Goal: Task Accomplishment & Management: Use online tool/utility

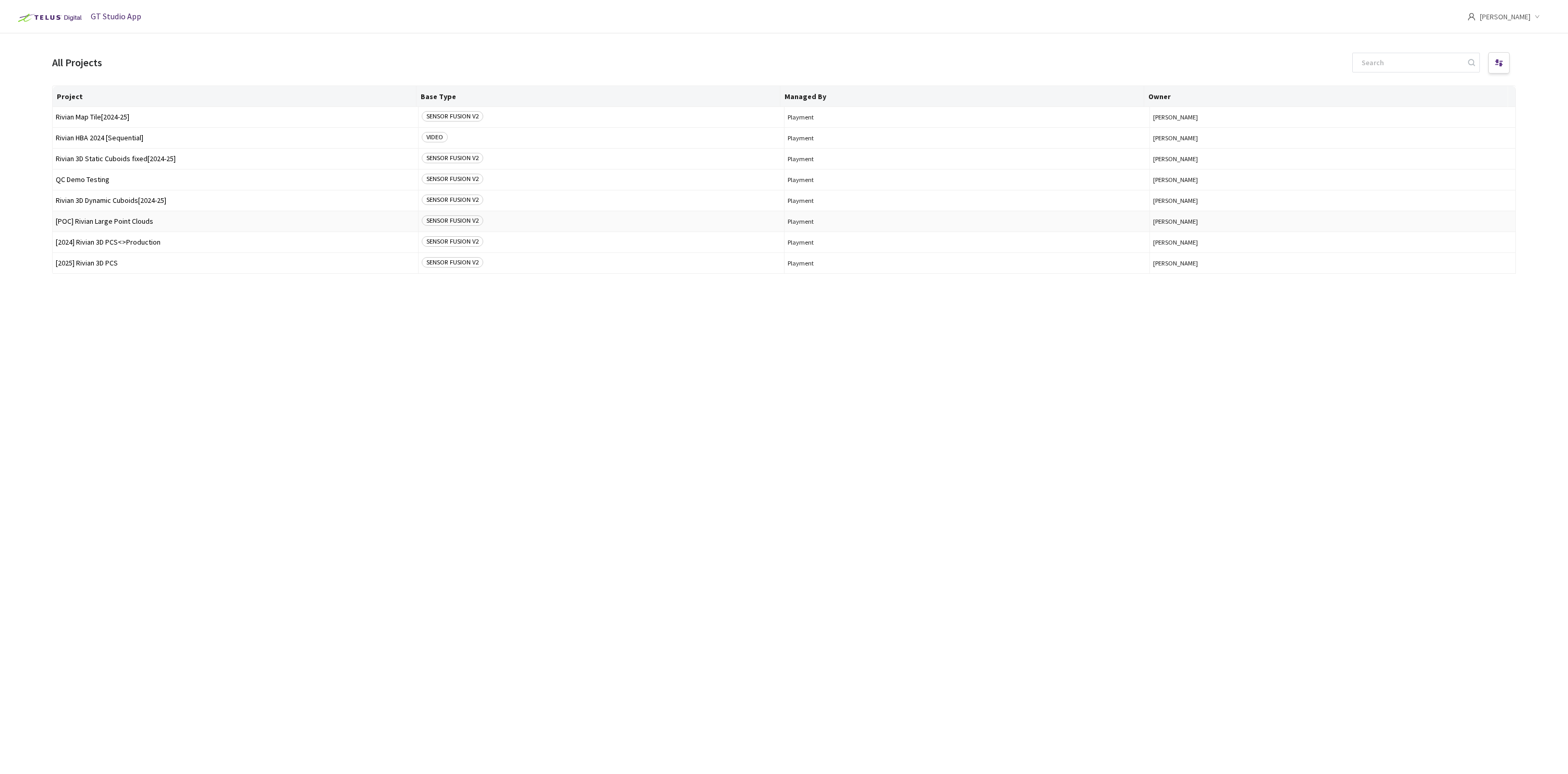
click at [137, 222] on span "[POC] Rivian Large Point Clouds" at bounding box center [235, 221] width 359 height 8
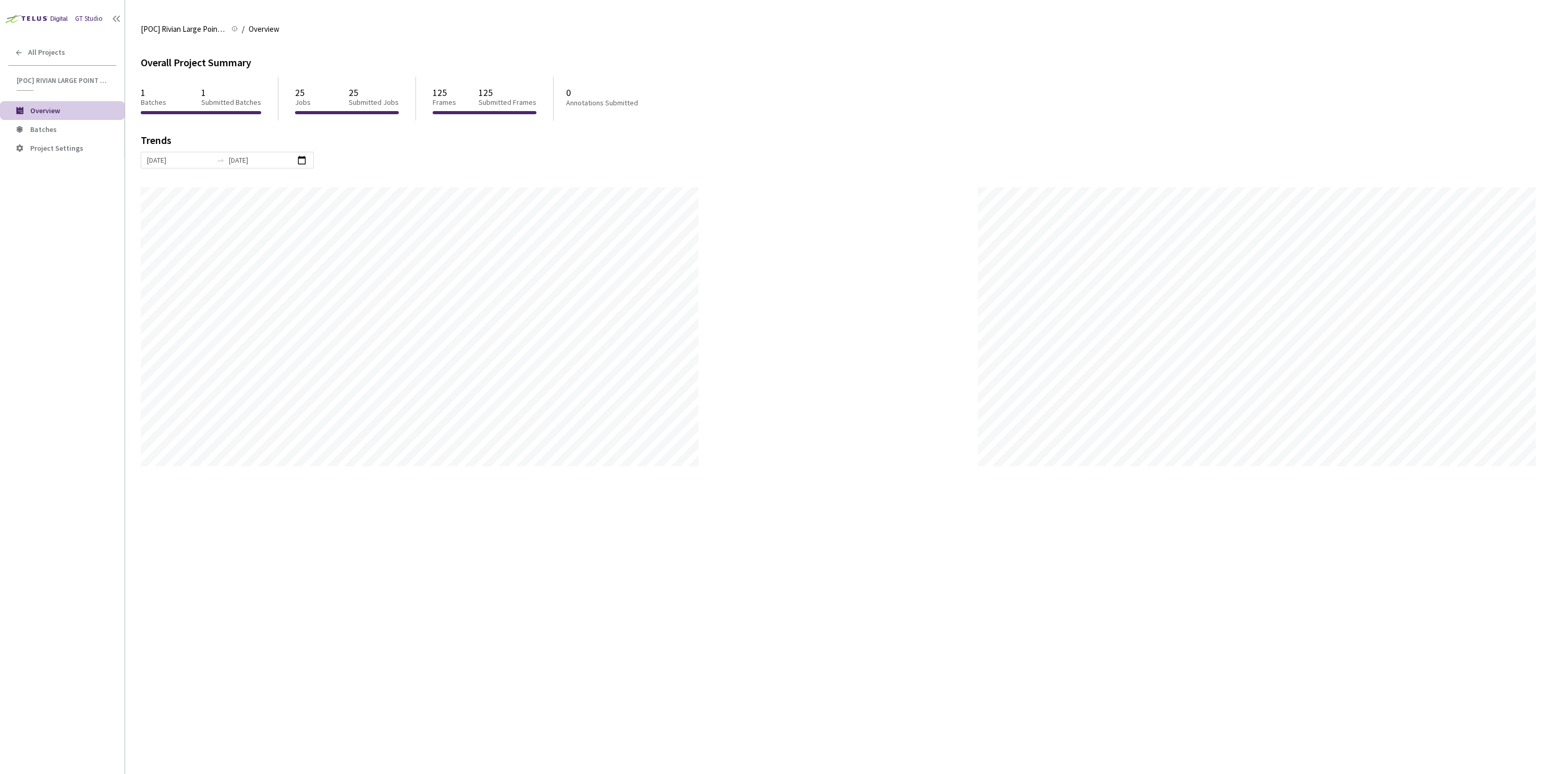
scroll to position [774, 1568]
click at [116, 20] on icon at bounding box center [116, 18] width 11 height 11
click at [116, 20] on div "GT Studio" at bounding box center [62, 14] width 124 height 29
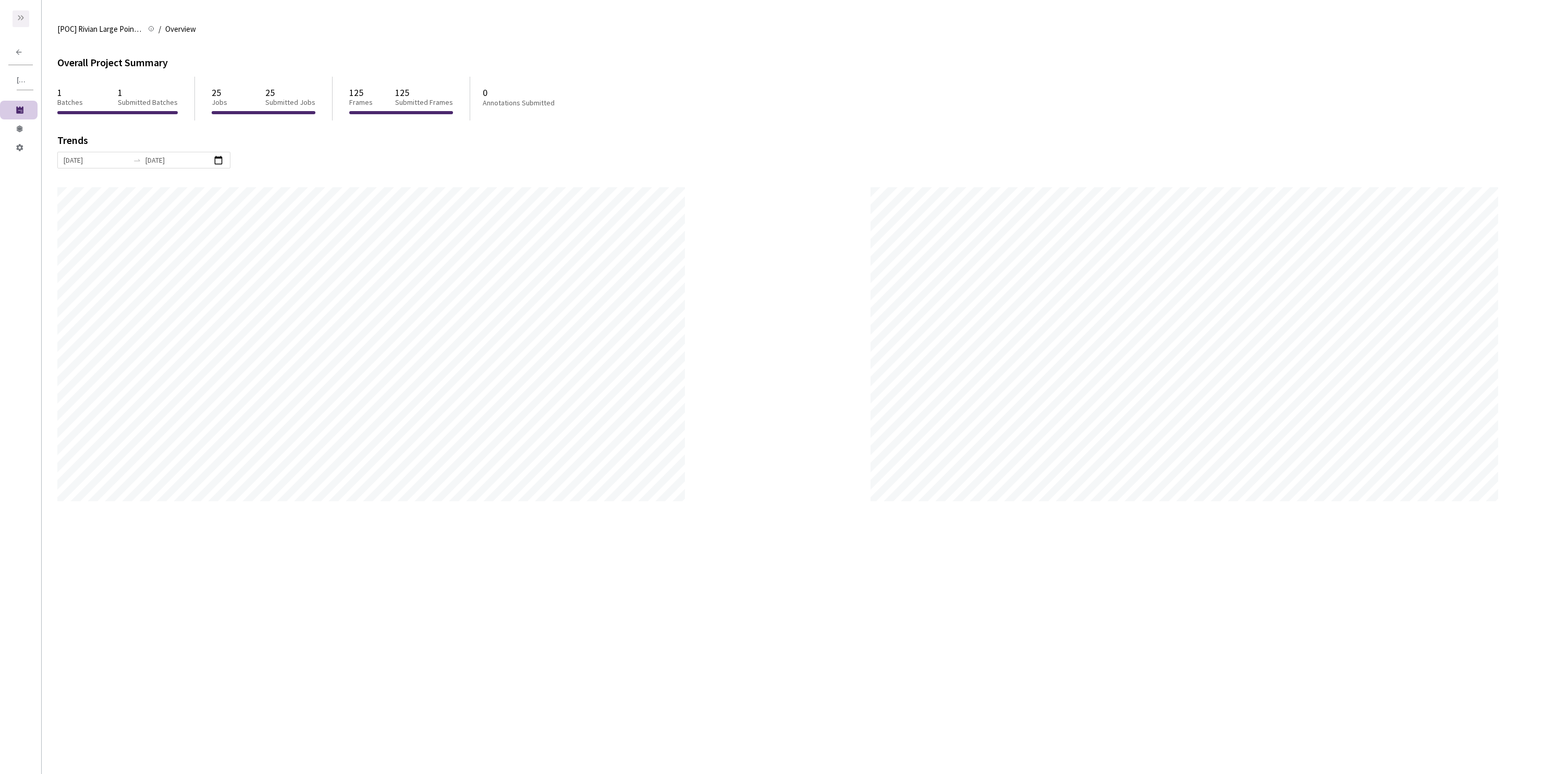
click at [30, 13] on div "GT Studio" at bounding box center [20, 14] width 41 height 29
click at [29, 20] on div "GT Studio" at bounding box center [20, 14] width 41 height 29
click at [23, 16] on icon at bounding box center [21, 18] width 8 height 8
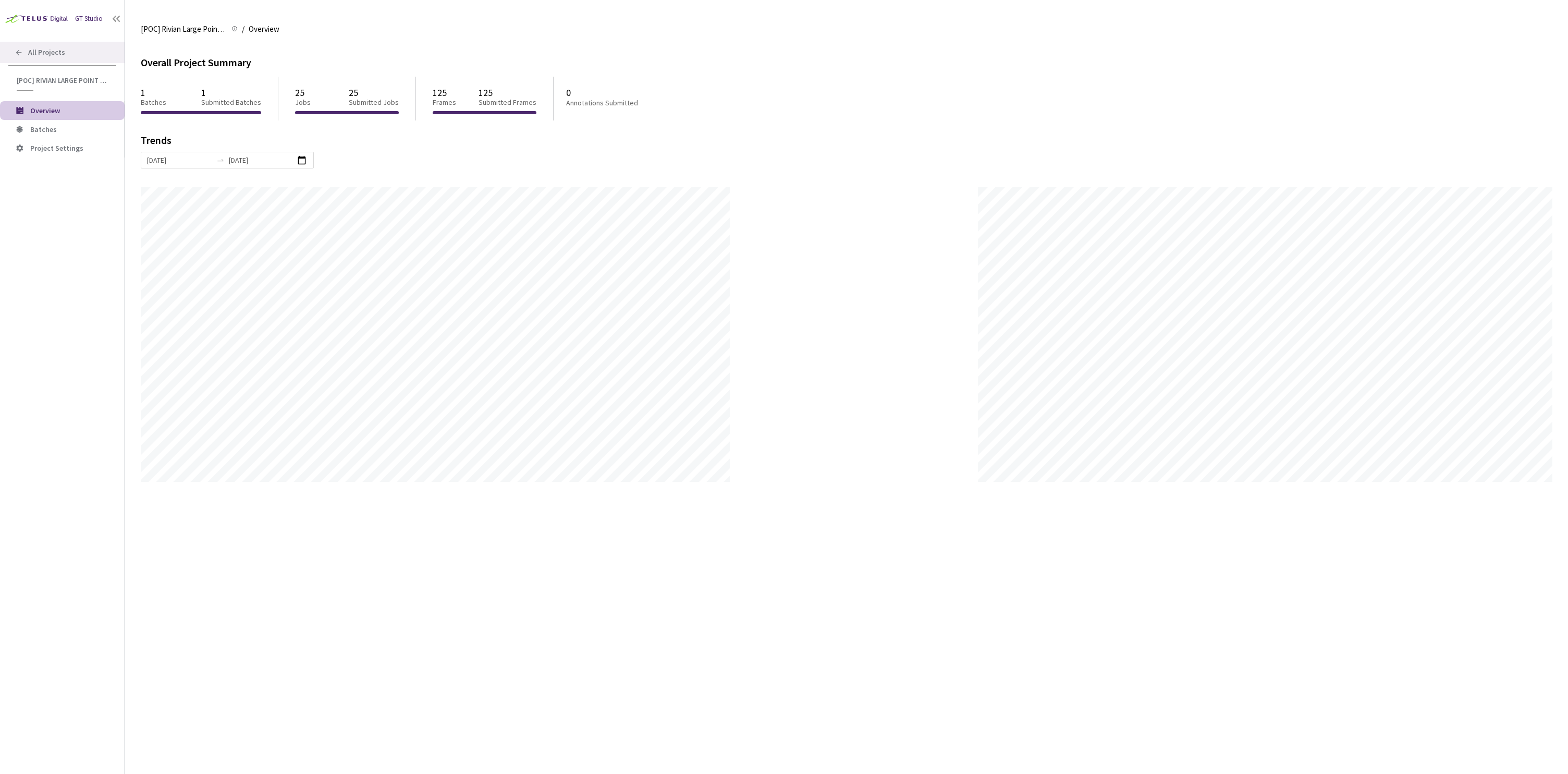
click at [17, 51] on icon at bounding box center [19, 52] width 6 height 6
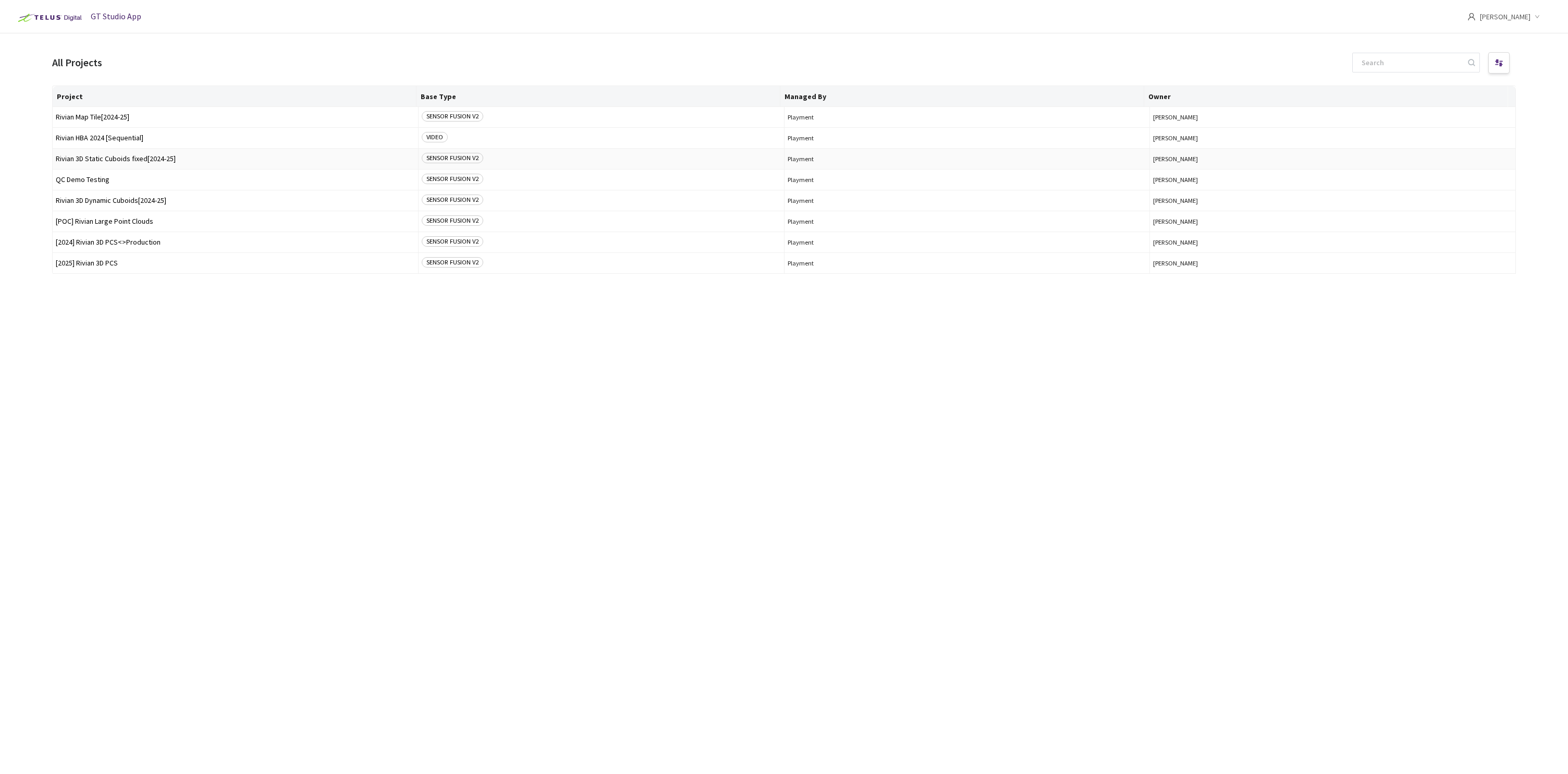
click at [143, 156] on span "Rivian 3D Static Cuboids fixed[2024-25]" at bounding box center [235, 158] width 359 height 8
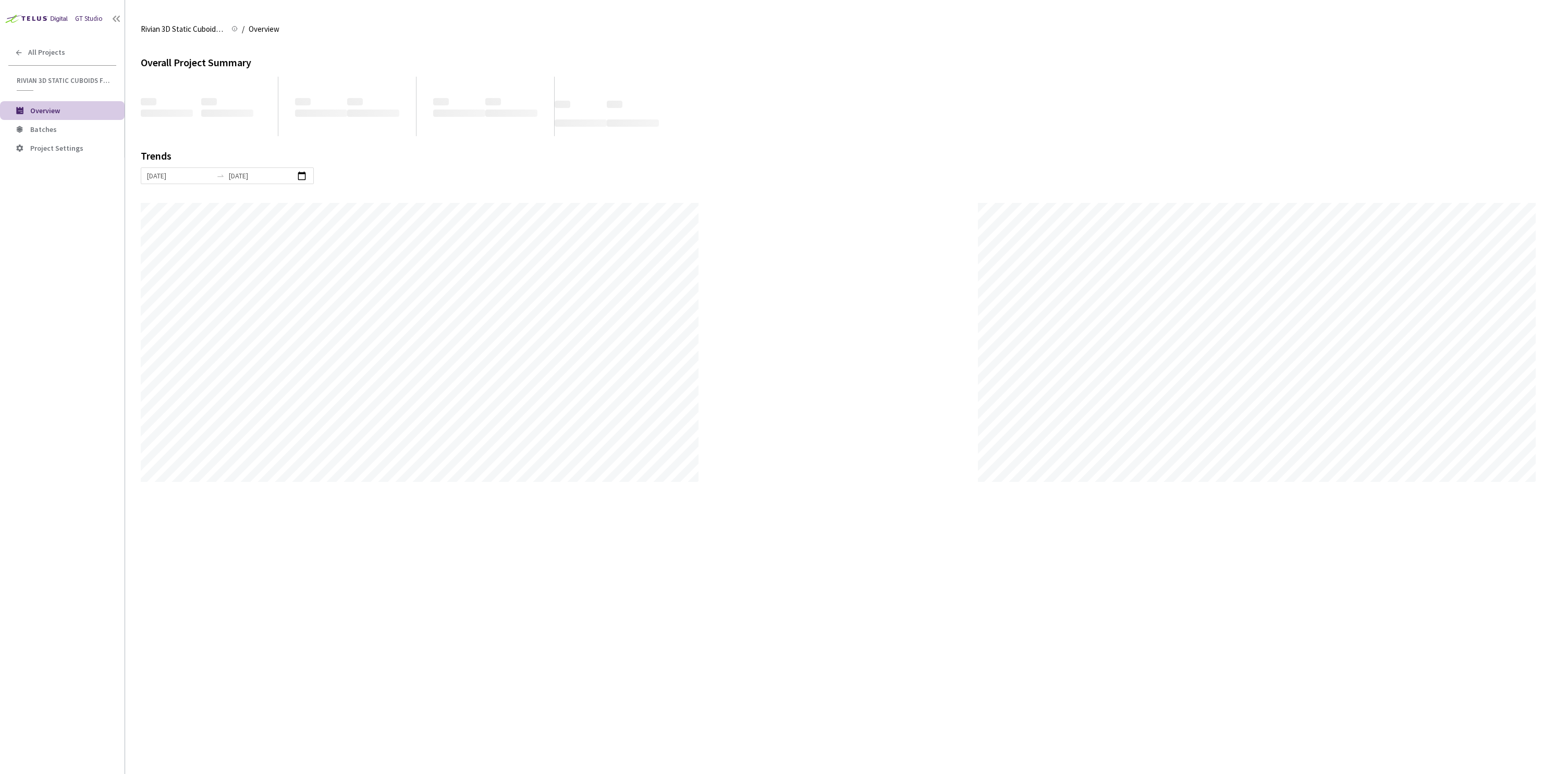
scroll to position [774, 1568]
click at [63, 134] on li "Batches" at bounding box center [62, 129] width 124 height 19
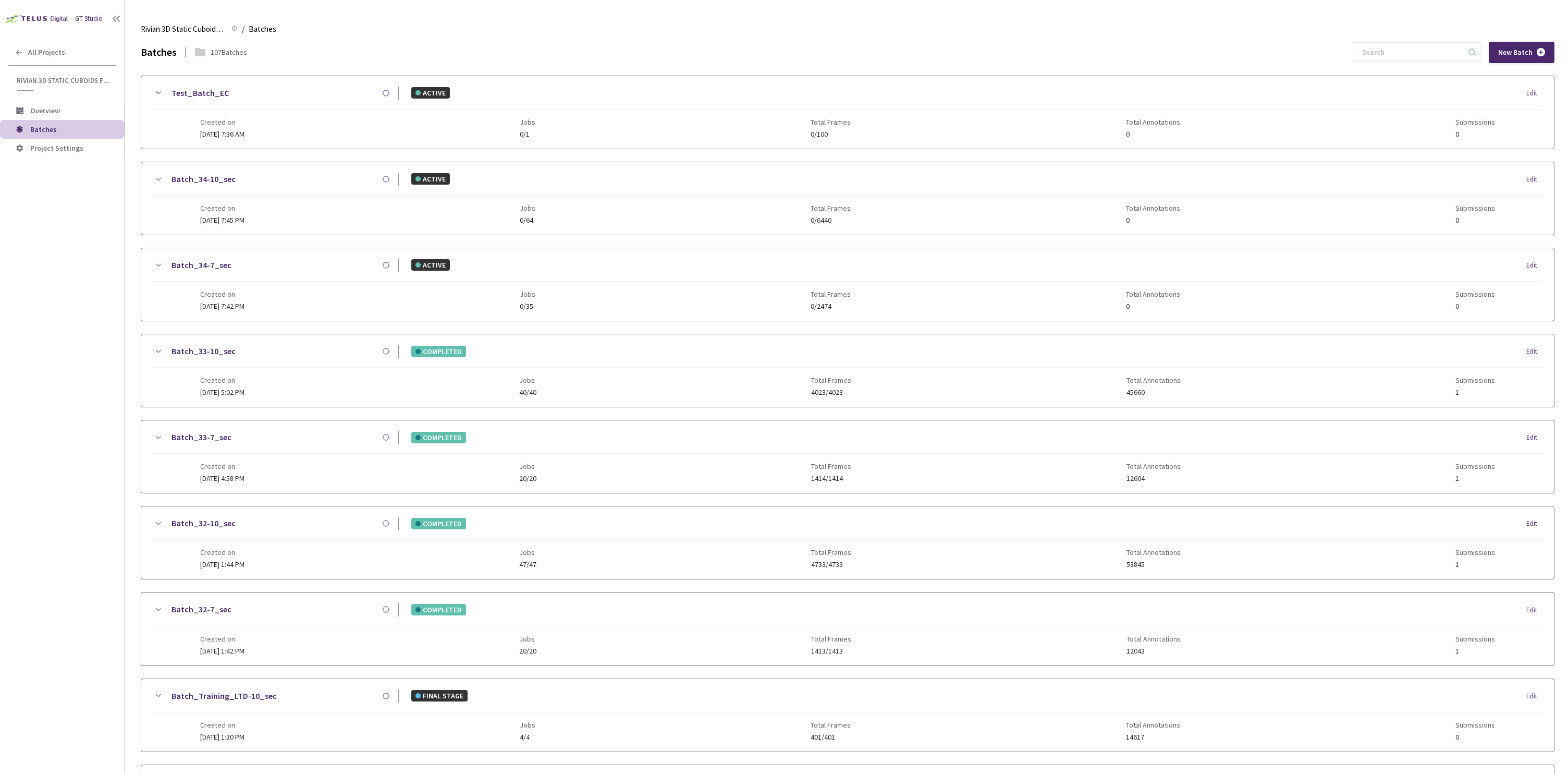
click at [180, 93] on link "Test_Batch_EC" at bounding box center [200, 93] width 57 height 13
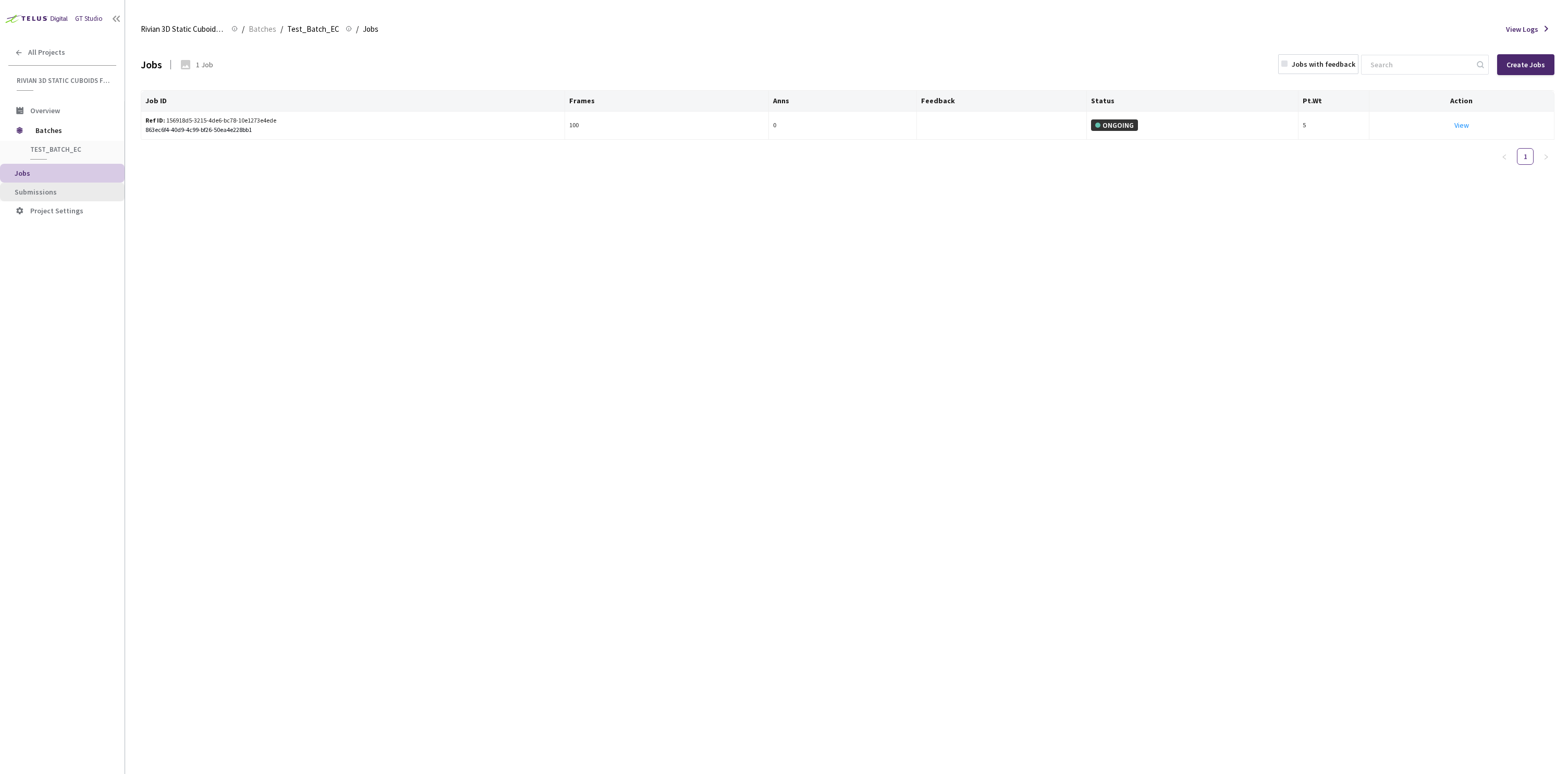
click at [35, 189] on span "Submissions" at bounding box center [36, 192] width 42 height 9
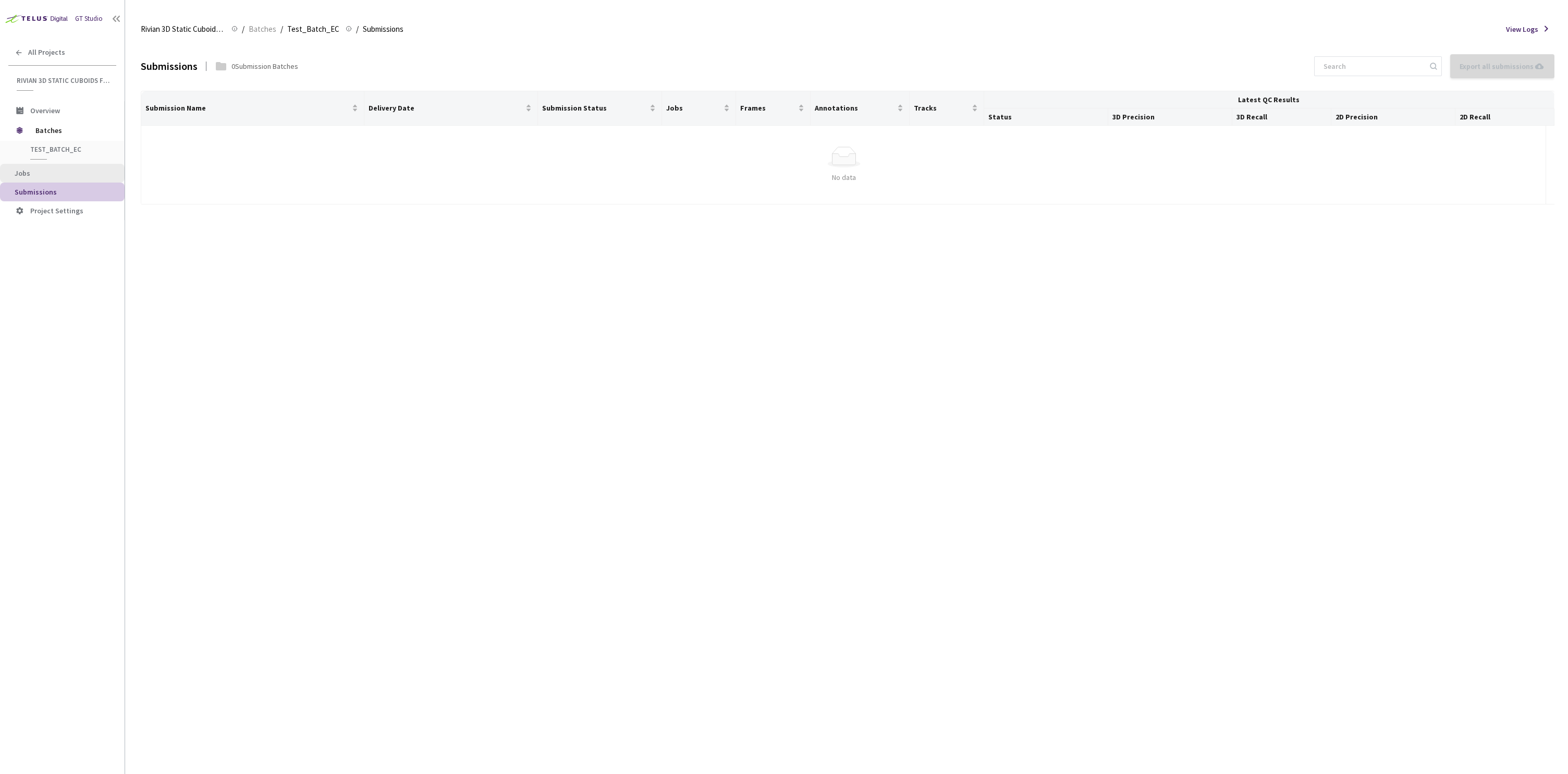
click at [57, 175] on span "Jobs" at bounding box center [66, 173] width 102 height 9
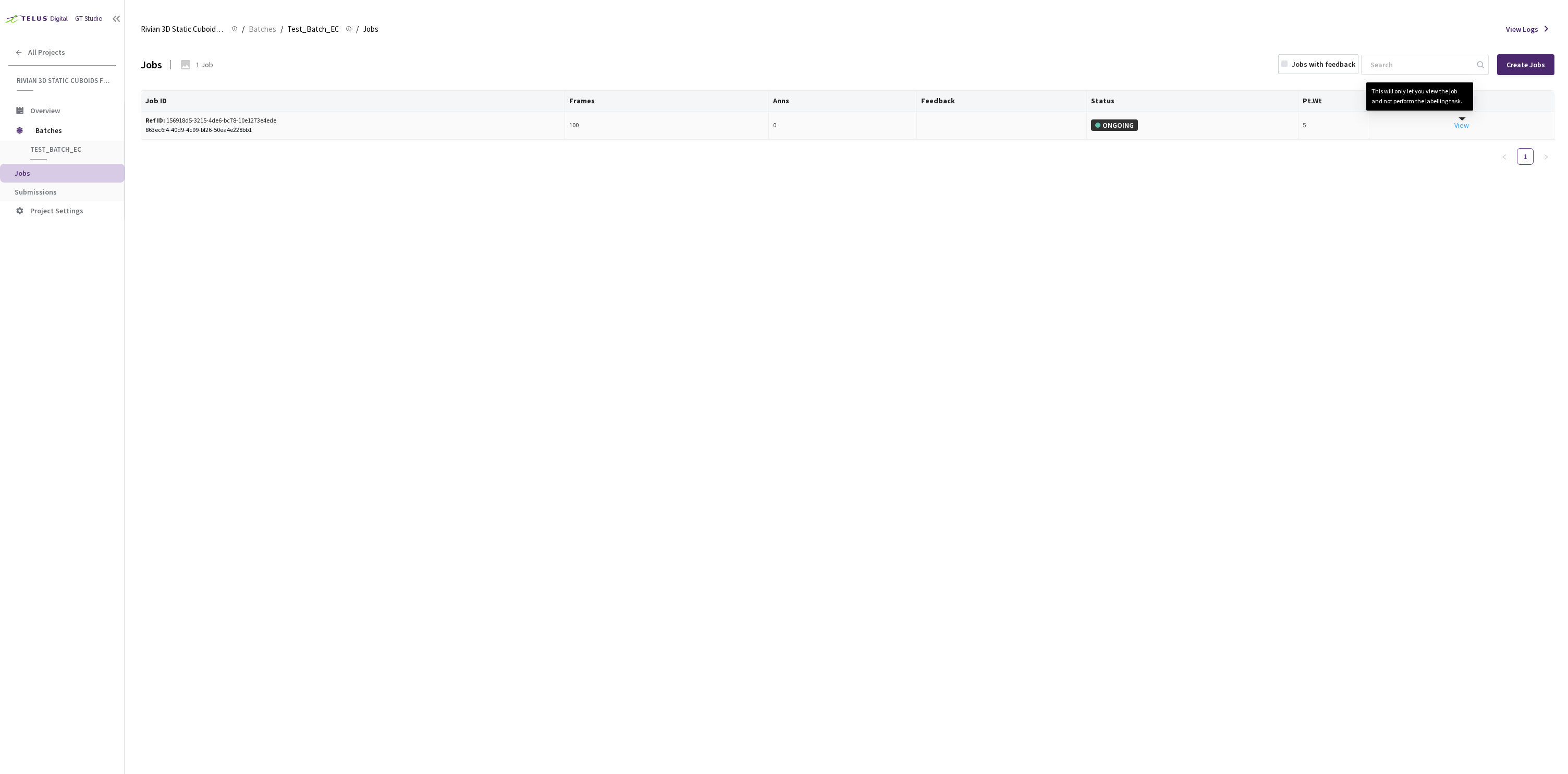
click at [1462, 124] on link "View This will only let you view the job and not perform the labelling task." at bounding box center [1461, 124] width 15 height 9
